Goal: Find specific page/section: Find specific page/section

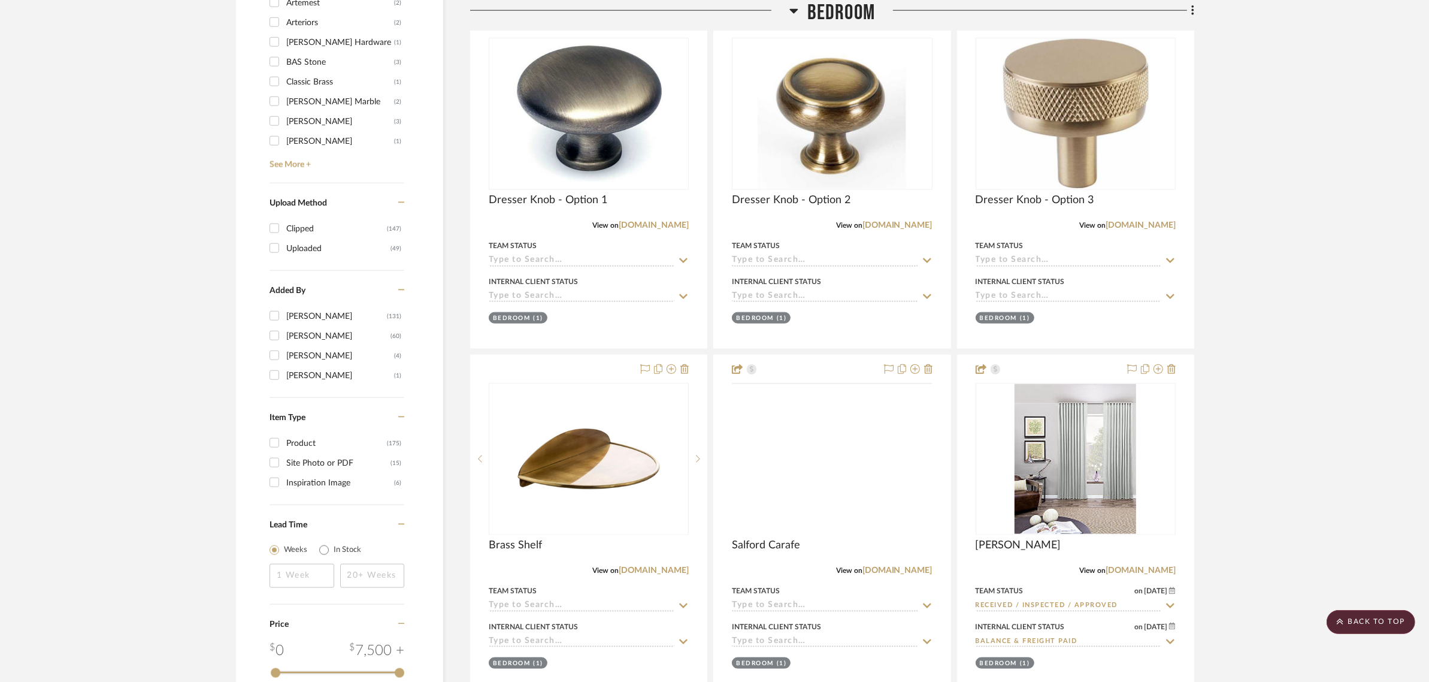
scroll to position [1757, 0]
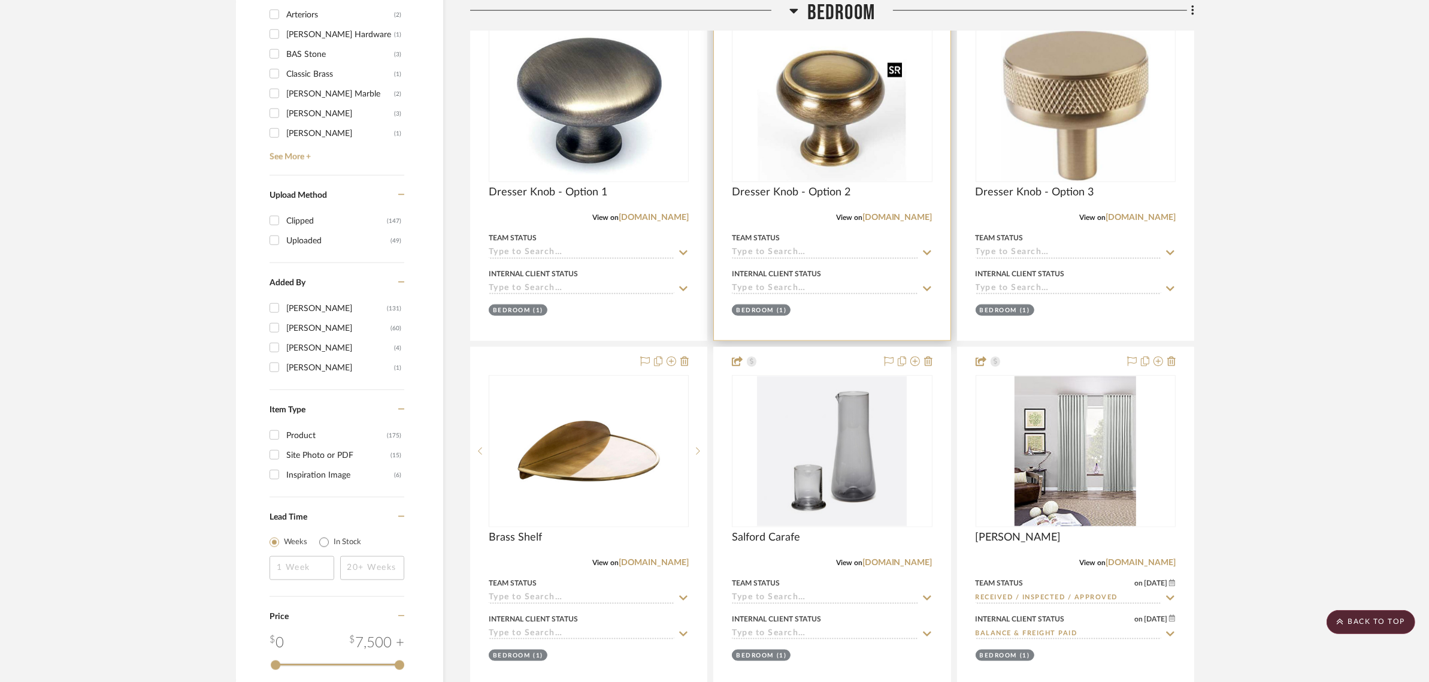
click at [827, 72] on img "0" at bounding box center [832, 106] width 150 height 150
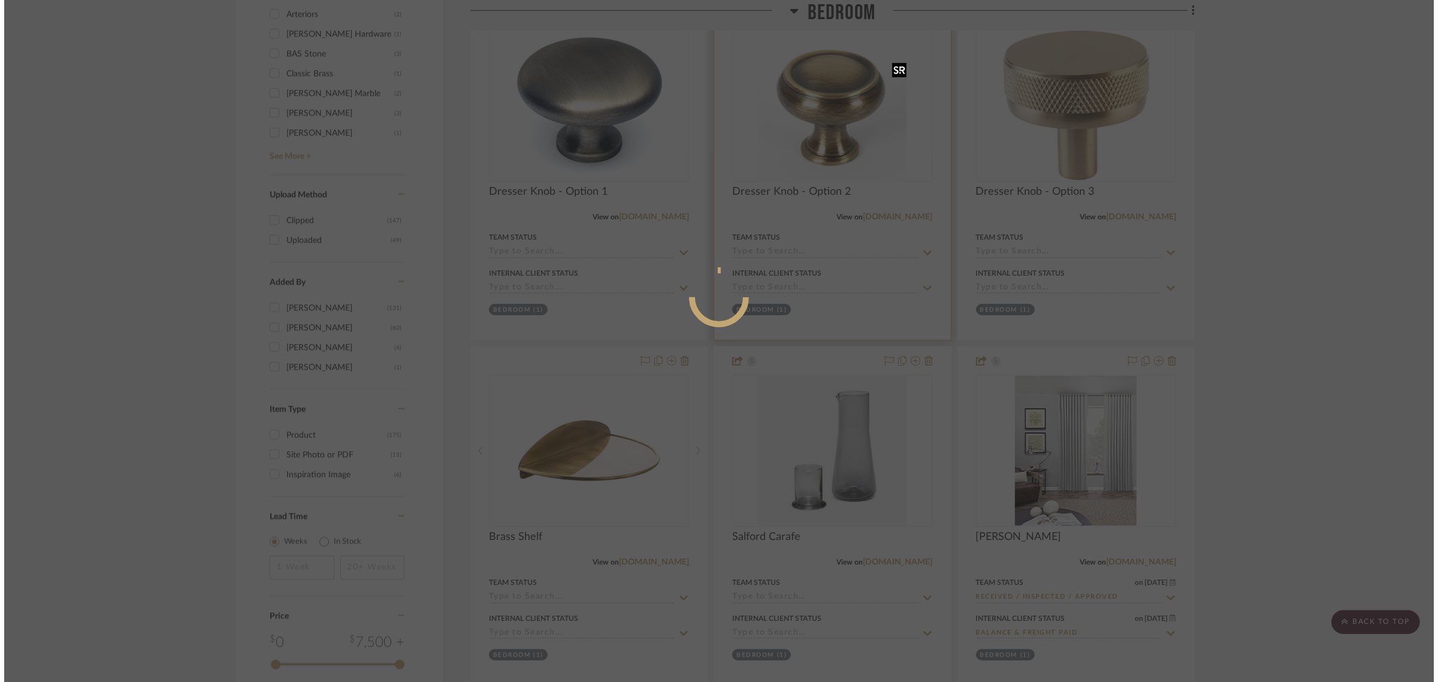
scroll to position [0, 0]
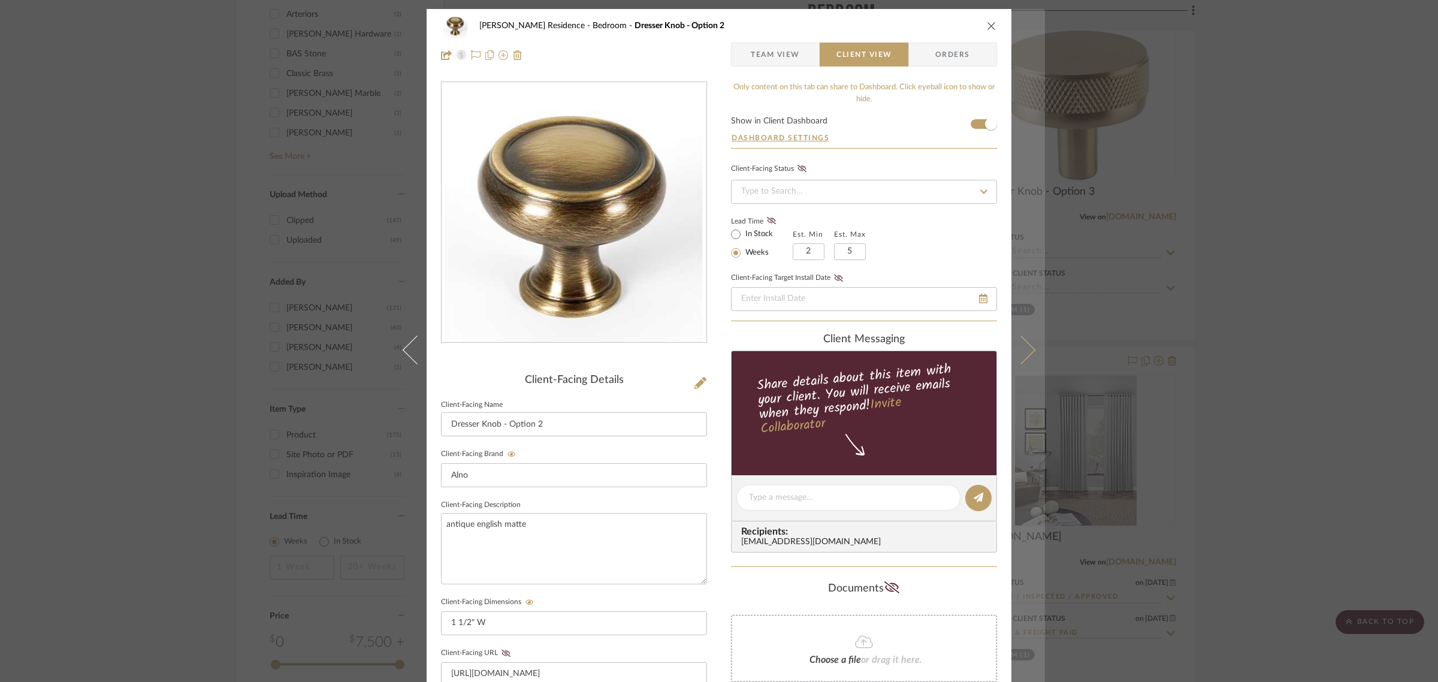
click at [1025, 360] on button at bounding box center [1028, 350] width 34 height 682
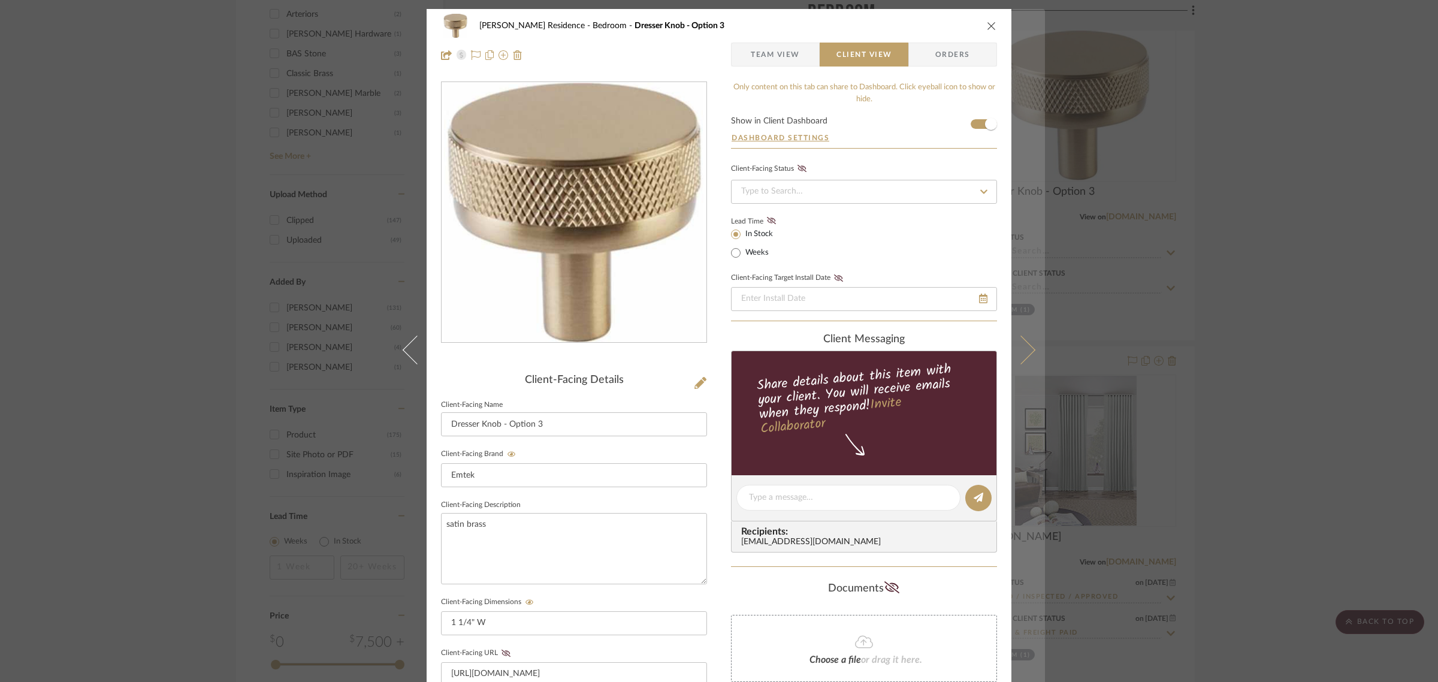
click at [1023, 358] on button at bounding box center [1028, 350] width 34 height 682
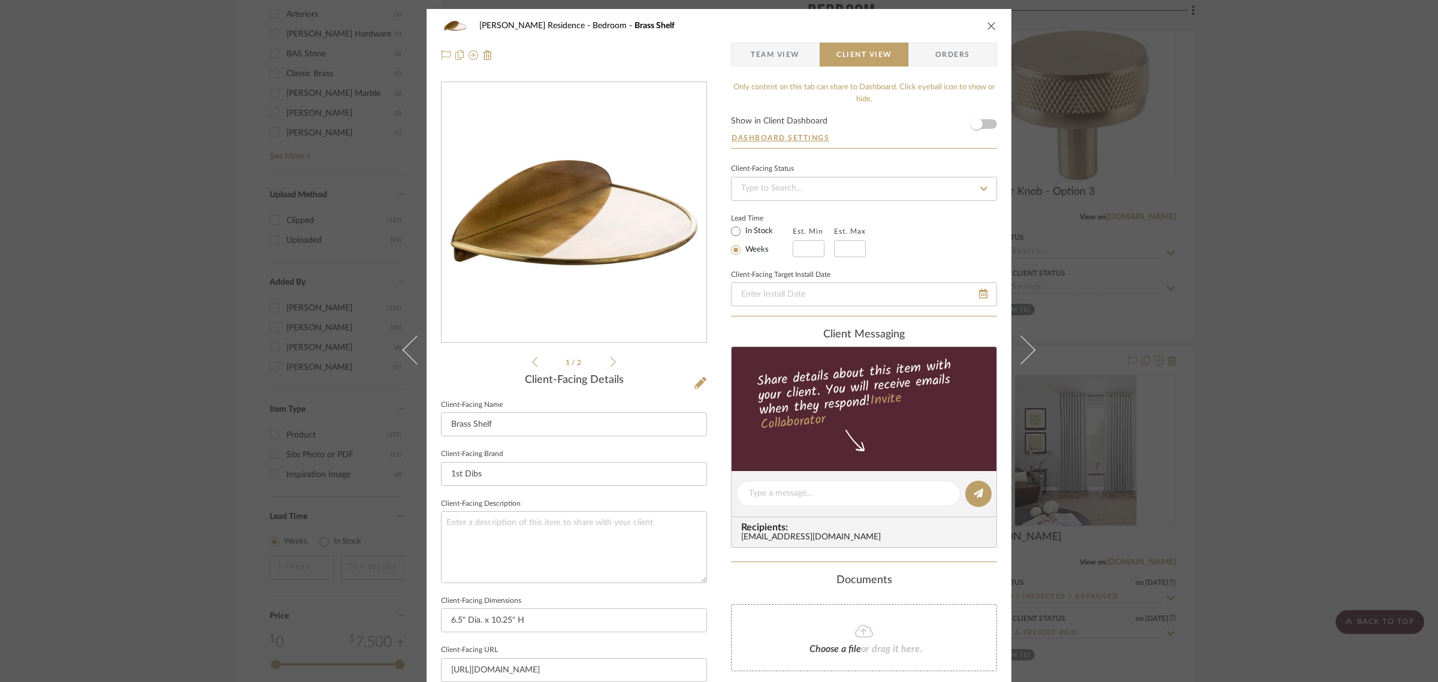
click at [986, 25] on button "close" at bounding box center [991, 25] width 11 height 11
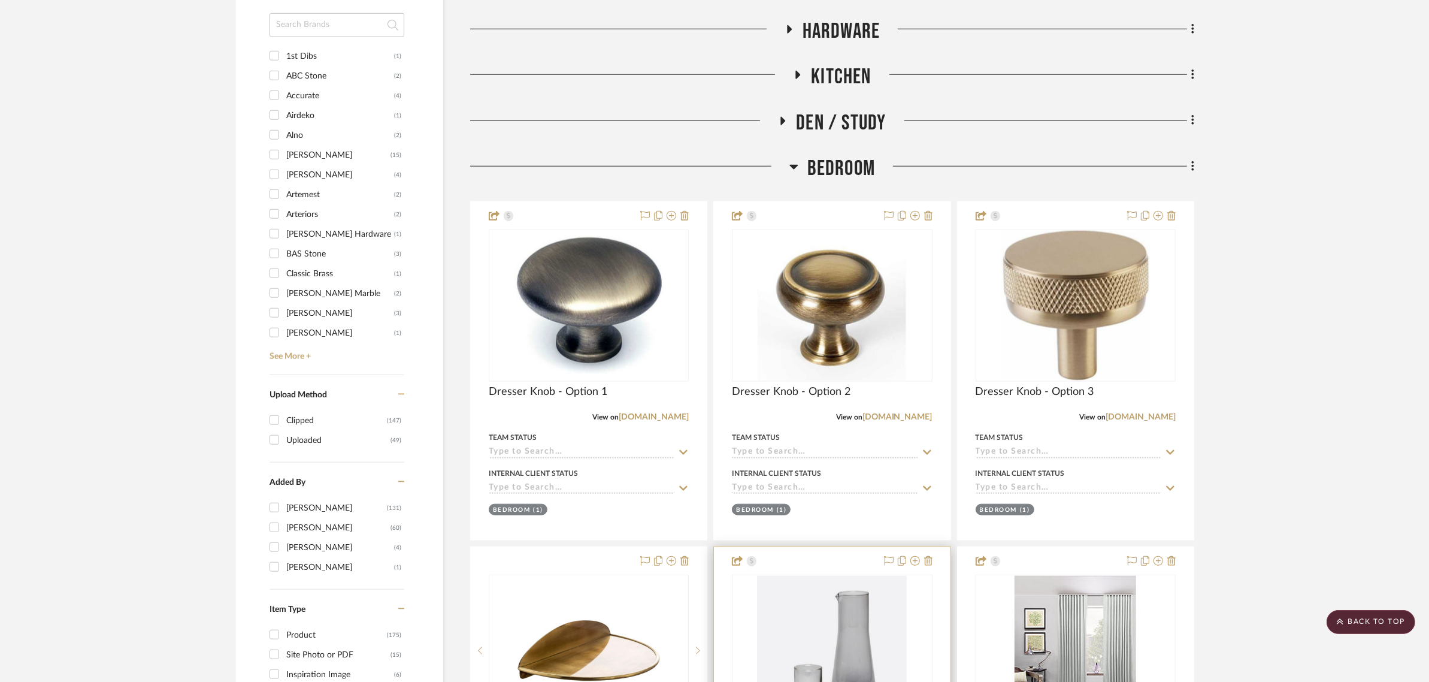
scroll to position [1508, 0]
